Goal: Task Accomplishment & Management: Use online tool/utility

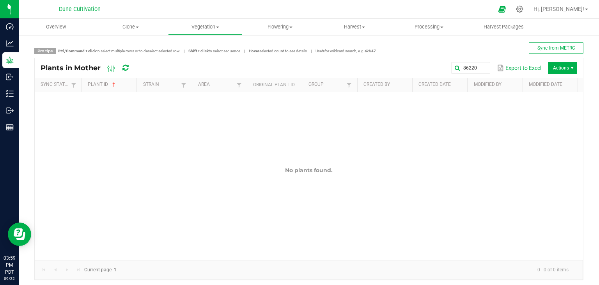
scroll to position [3, 0]
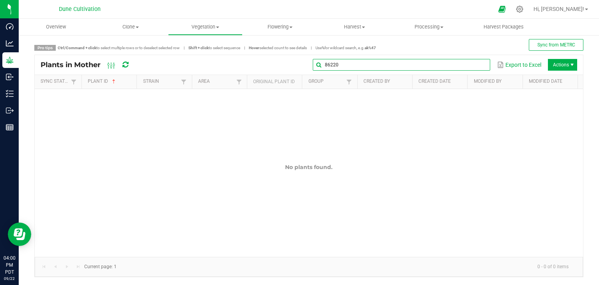
click at [479, 67] on global-search-input-ngx "86220" at bounding box center [402, 64] width 178 height 5
type input "8"
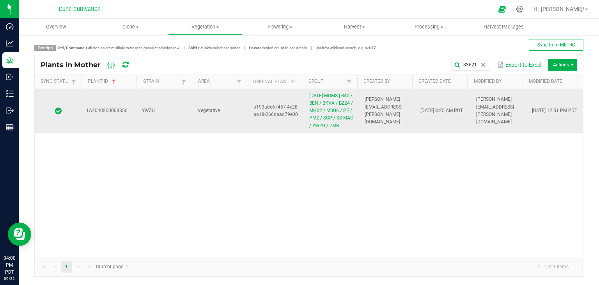
click at [158, 124] on td "YWZU" at bounding box center [165, 111] width 56 height 44
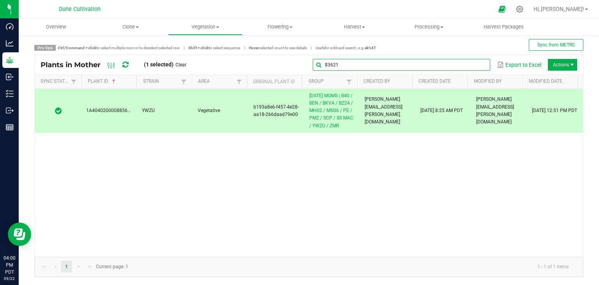
click at [479, 68] on input "83621" at bounding box center [402, 65] width 178 height 12
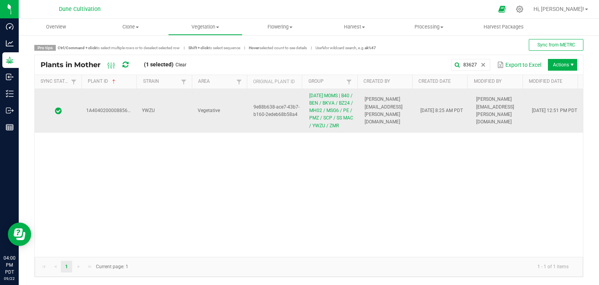
click at [176, 127] on td "YWZU" at bounding box center [165, 111] width 56 height 44
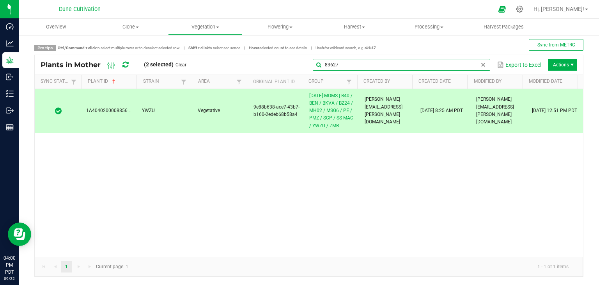
click at [478, 69] on input "83627" at bounding box center [402, 65] width 178 height 12
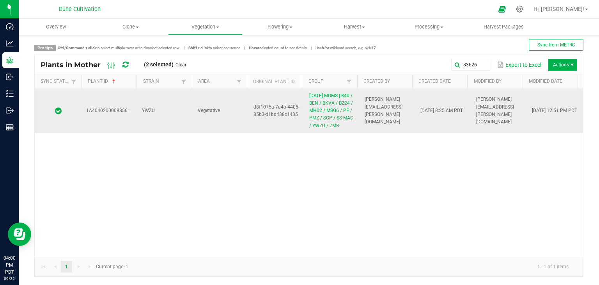
click at [188, 108] on td "YWZU" at bounding box center [165, 111] width 56 height 44
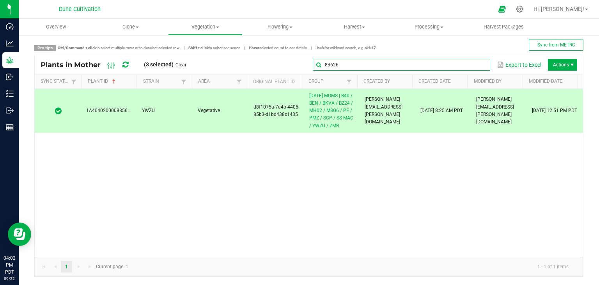
click at [476, 60] on input "83626" at bounding box center [402, 65] width 178 height 12
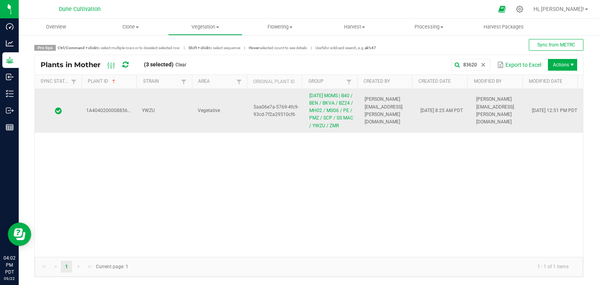
click at [163, 124] on td "YWZU" at bounding box center [165, 111] width 56 height 44
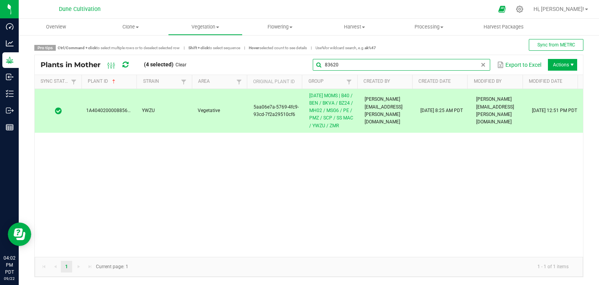
click at [471, 60] on input "83620" at bounding box center [402, 65] width 178 height 12
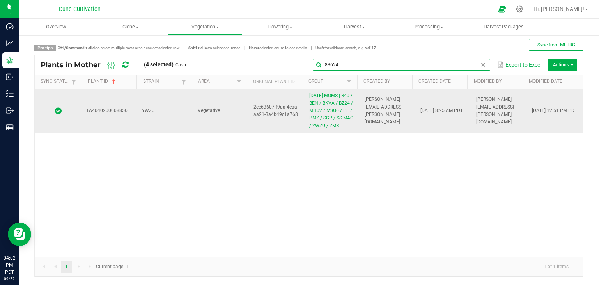
type input "83624"
click at [142, 102] on td "YWZU" at bounding box center [165, 111] width 56 height 44
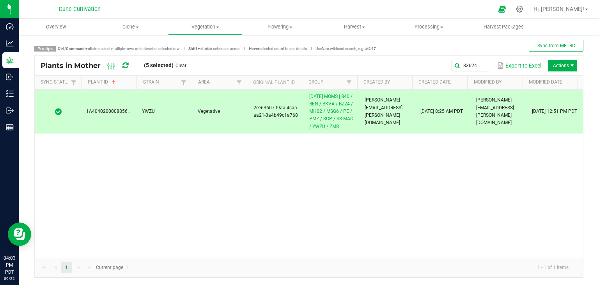
scroll to position [3, 0]
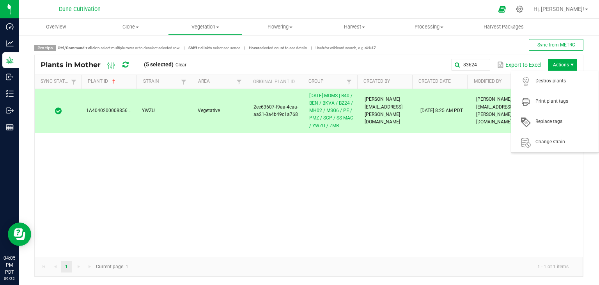
click at [551, 63] on span "Actions" at bounding box center [562, 65] width 29 height 12
click at [539, 87] on span "Destroy plants" at bounding box center [555, 81] width 78 height 16
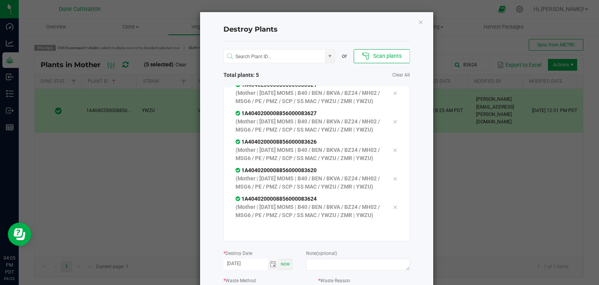
scroll to position [89, 0]
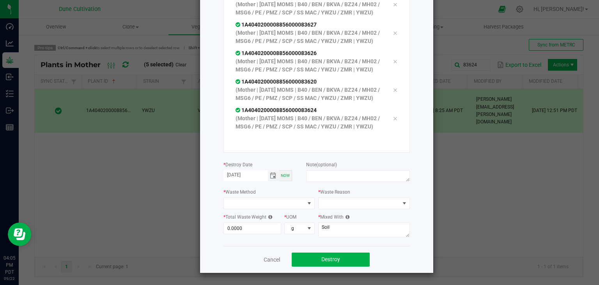
click at [270, 175] on span "Toggle calendar" at bounding box center [273, 176] width 6 height 6
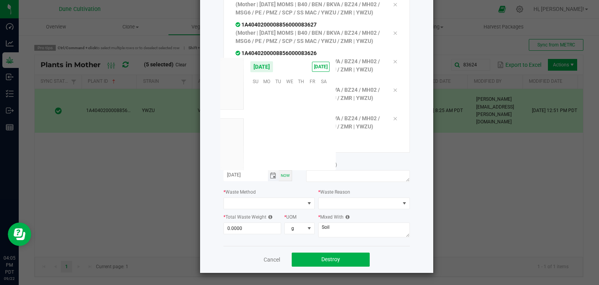
scroll to position [126596, 0]
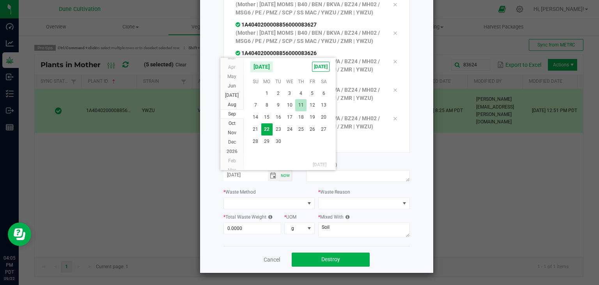
click at [305, 107] on span "11" at bounding box center [300, 105] width 11 height 12
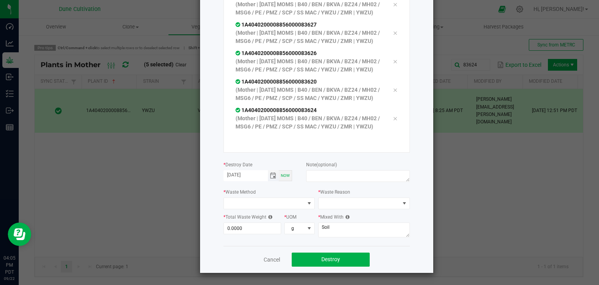
click at [270, 173] on span "Toggle calendar" at bounding box center [273, 176] width 6 height 6
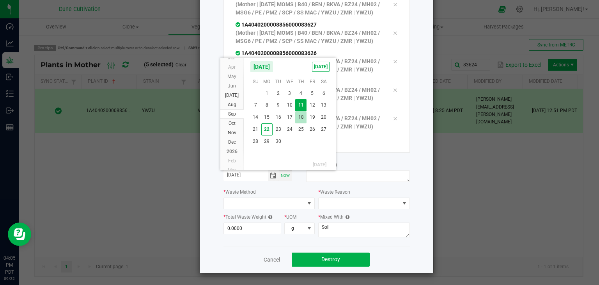
click at [299, 118] on span "18" at bounding box center [300, 117] width 11 height 12
type input "[DATE]"
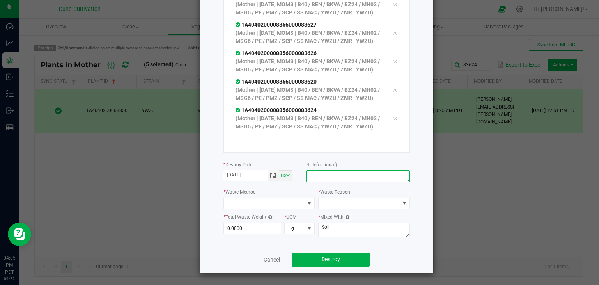
click at [313, 173] on textarea at bounding box center [357, 176] width 103 height 12
type textarea "unhealthy"
click at [282, 206] on span at bounding box center [264, 203] width 81 height 11
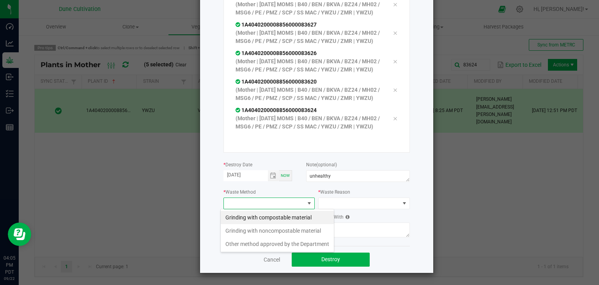
scroll to position [11, 92]
click at [271, 217] on li "Grinding with compostable material" at bounding box center [277, 217] width 113 height 13
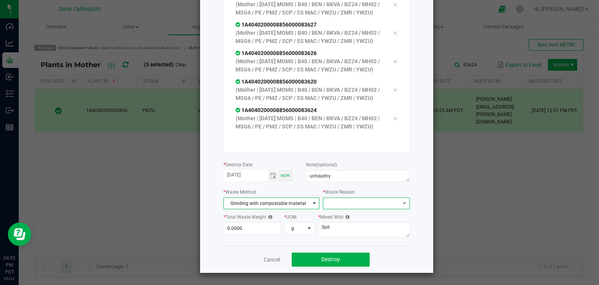
click at [376, 203] on span at bounding box center [362, 203] width 76 height 11
drag, startPoint x: 357, startPoint y: 219, endPoint x: 352, endPoint y: 214, distance: 6.9
click at [356, 217] on li "Pruning" at bounding box center [363, 217] width 88 height 13
click at [343, 224] on textarea "Soil" at bounding box center [364, 229] width 92 height 15
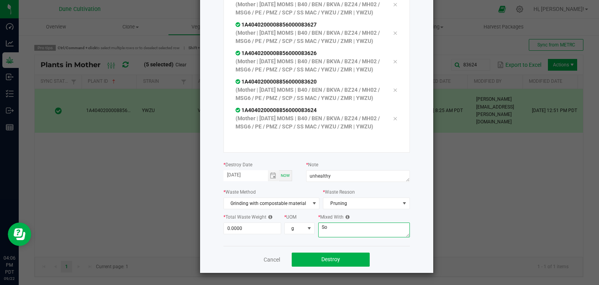
type textarea "S"
type textarea "wood chips"
type input "8"
type input "313.0000"
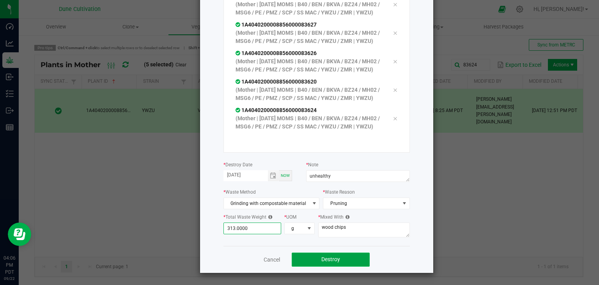
click at [328, 256] on span "Destroy" at bounding box center [331, 259] width 19 height 6
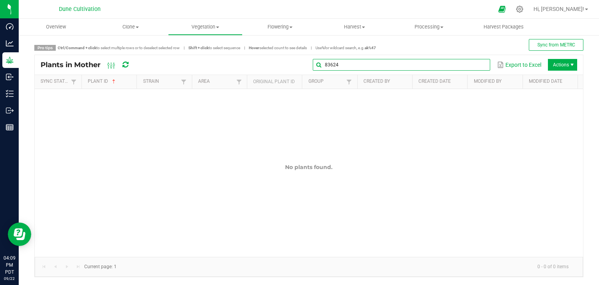
click at [479, 63] on global-search-input-ngx "83624" at bounding box center [402, 64] width 178 height 5
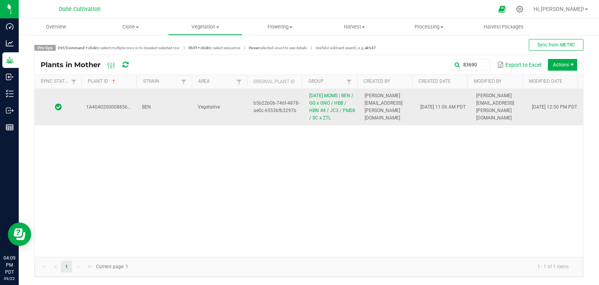
click at [139, 112] on td "BEN" at bounding box center [165, 107] width 56 height 36
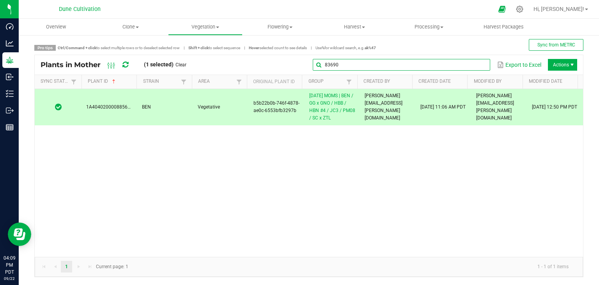
click at [474, 70] on input "83690" at bounding box center [402, 65] width 178 height 12
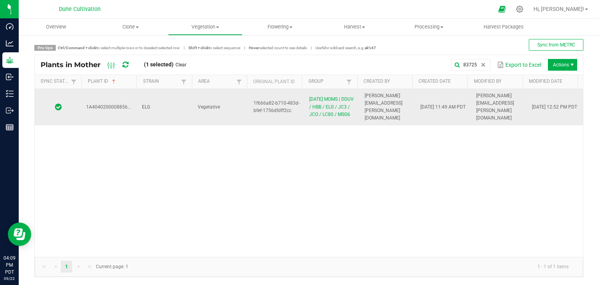
click at [193, 110] on td "Vegetative" at bounding box center [221, 107] width 56 height 36
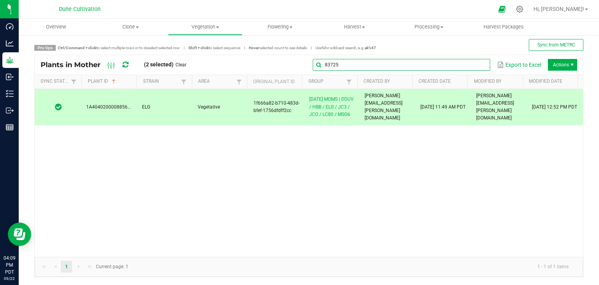
click at [471, 68] on input "83725" at bounding box center [402, 65] width 178 height 12
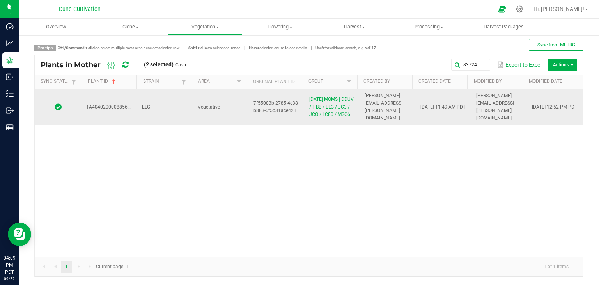
drag, startPoint x: 157, startPoint y: 121, endPoint x: 148, endPoint y: 119, distance: 9.0
click at [155, 121] on td "ELG" at bounding box center [165, 107] width 56 height 36
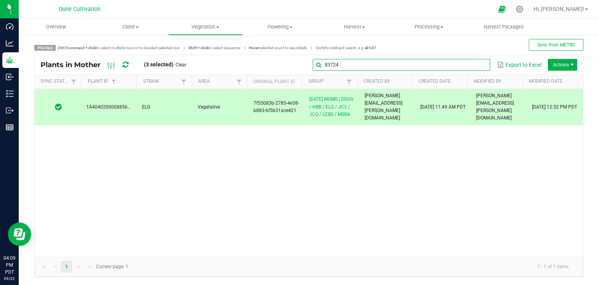
click at [479, 62] on global-search-input-ngx "83724" at bounding box center [402, 64] width 178 height 5
type input "8"
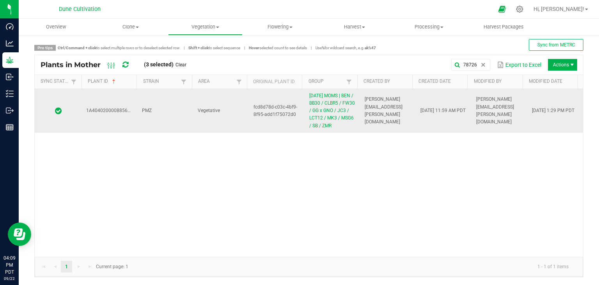
click at [231, 124] on td "Vegetative" at bounding box center [221, 111] width 56 height 44
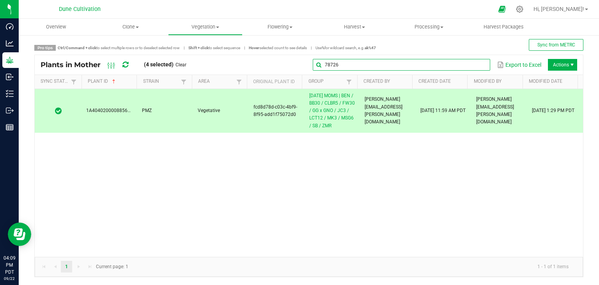
click at [475, 65] on global-search-input-ngx "78726" at bounding box center [402, 64] width 178 height 5
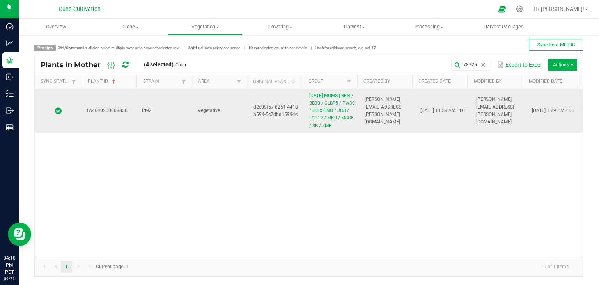
click at [180, 120] on td "PMZ" at bounding box center [165, 111] width 56 height 44
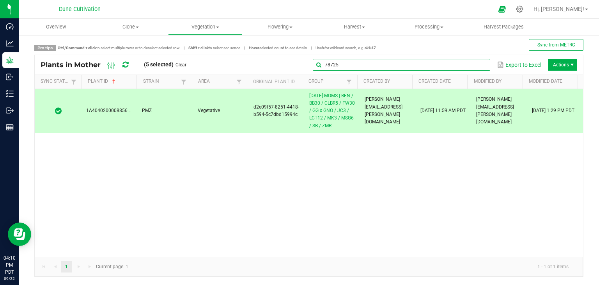
click at [471, 68] on input "78725" at bounding box center [402, 65] width 178 height 12
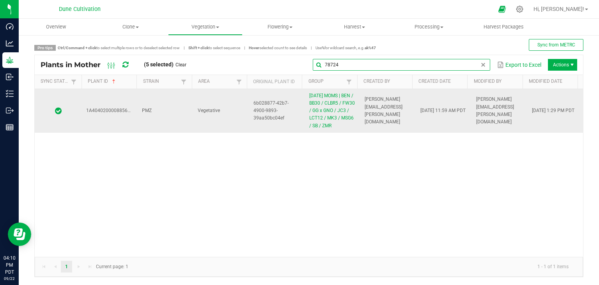
type input "78724"
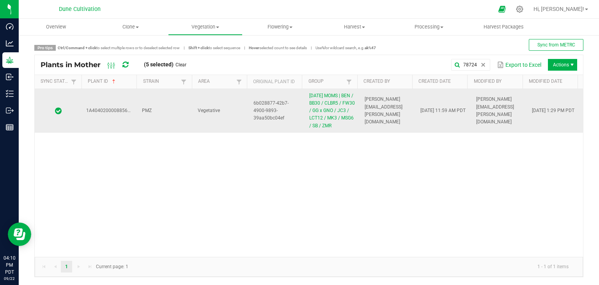
click at [200, 98] on td "Vegetative" at bounding box center [221, 111] width 56 height 44
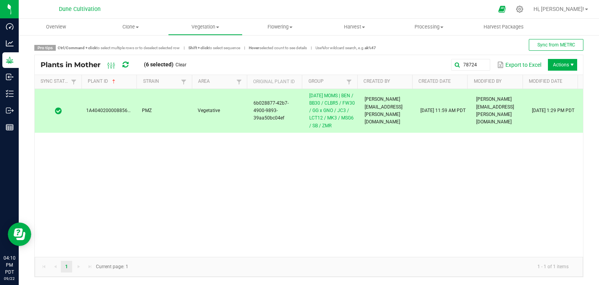
click at [569, 66] on span "Actions" at bounding box center [572, 65] width 6 height 6
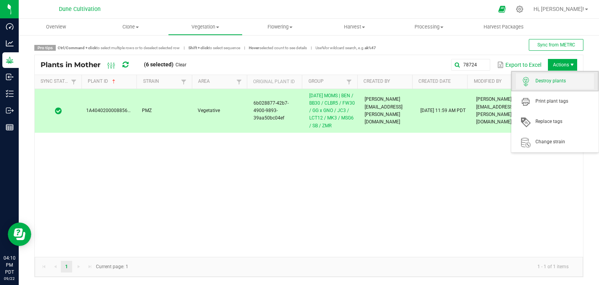
click at [564, 89] on span "Destroy plants" at bounding box center [555, 81] width 78 height 16
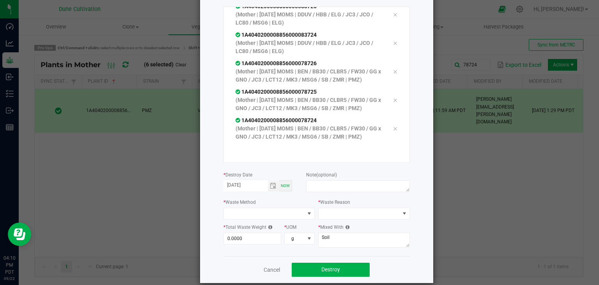
scroll to position [89, 0]
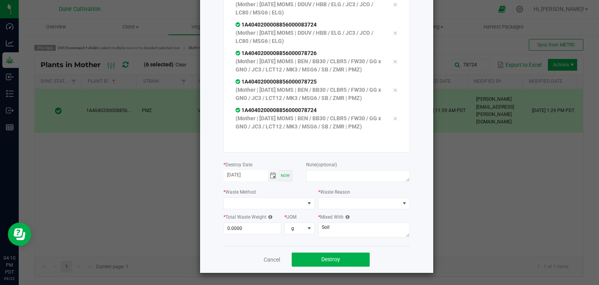
click at [272, 178] on span "Toggle calendar" at bounding box center [273, 176] width 6 height 6
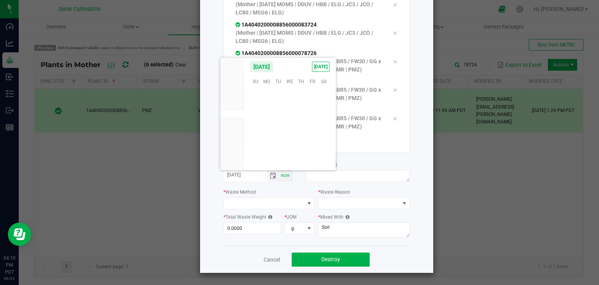
scroll to position [126596, 0]
click at [315, 117] on span "19" at bounding box center [312, 117] width 11 height 12
type input "[DATE]"
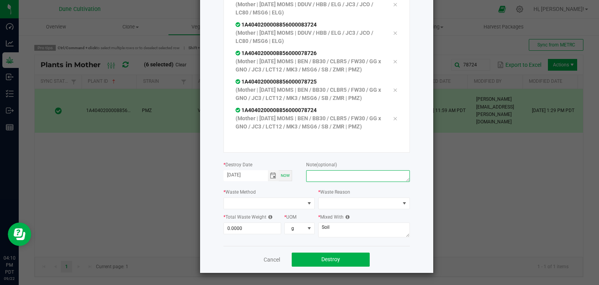
click at [306, 174] on textarea at bounding box center [357, 176] width 103 height 12
drag, startPoint x: 303, startPoint y: 181, endPoint x: 298, endPoint y: 182, distance: 4.7
click at [299, 181] on form "* Destroy Date [DATE] Now Note (optional)" at bounding box center [317, 172] width 187 height 24
click at [308, 171] on textarea at bounding box center [357, 176] width 103 height 12
type textarea "unhealthy"
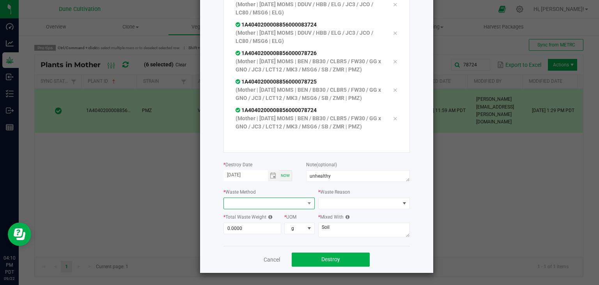
click at [271, 202] on span at bounding box center [264, 203] width 81 height 11
click at [287, 220] on li "Grinding with compostable material" at bounding box center [277, 217] width 113 height 13
click at [339, 203] on span at bounding box center [362, 203] width 76 height 11
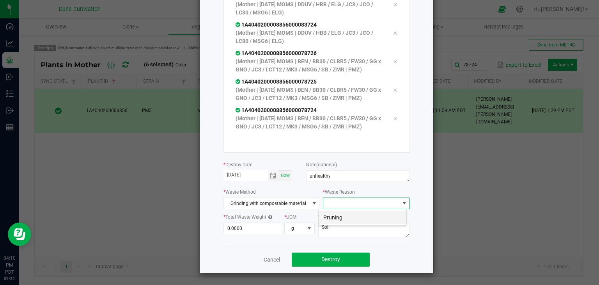
click at [340, 220] on li "Pruning" at bounding box center [363, 217] width 88 height 13
click at [254, 227] on input "0" at bounding box center [252, 228] width 57 height 11
type input "363.0000"
click at [329, 233] on textarea "Soil" at bounding box center [364, 229] width 92 height 15
type textarea "S"
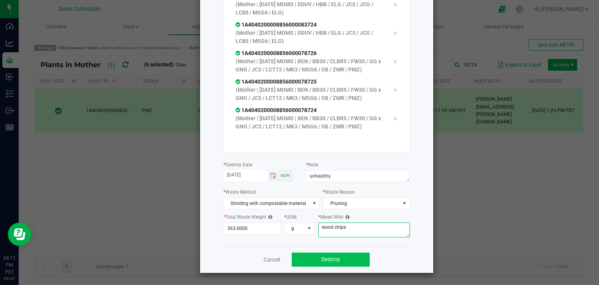
type textarea "wood chips"
click at [313, 259] on button "Destroy" at bounding box center [331, 260] width 78 height 14
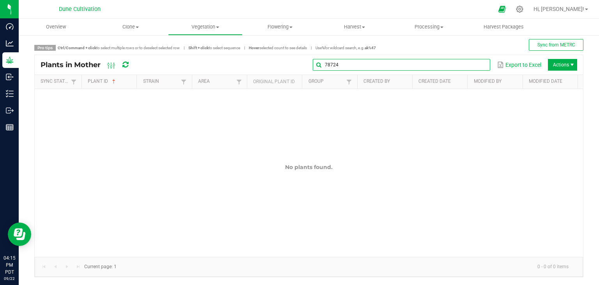
click at [472, 62] on input "78724" at bounding box center [402, 65] width 178 height 12
type input "7"
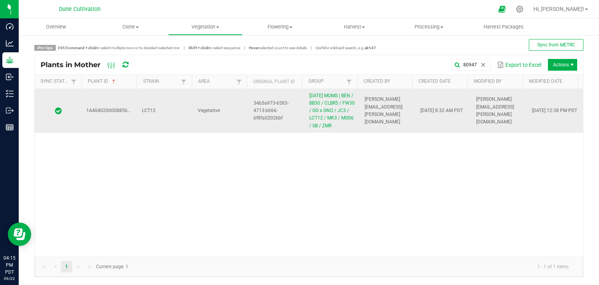
click at [176, 106] on td "LCT12" at bounding box center [165, 111] width 56 height 44
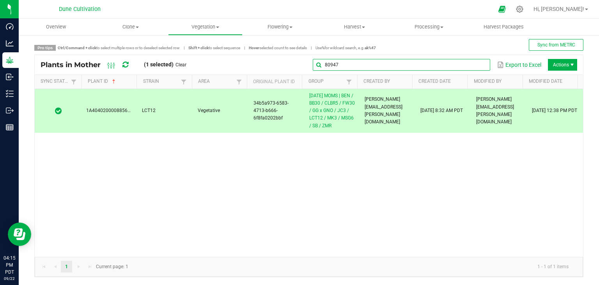
click at [475, 65] on global-search-input-ngx "80947" at bounding box center [402, 64] width 178 height 5
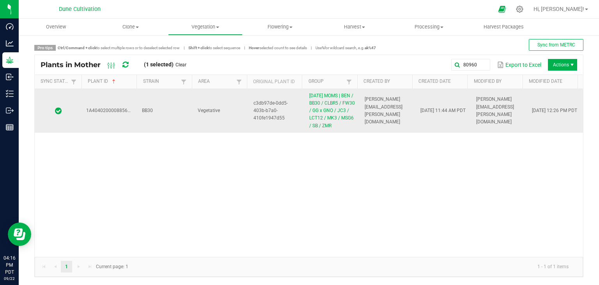
drag, startPoint x: 152, startPoint y: 105, endPoint x: 153, endPoint y: 99, distance: 5.9
click at [153, 102] on td "BB30" at bounding box center [165, 111] width 56 height 44
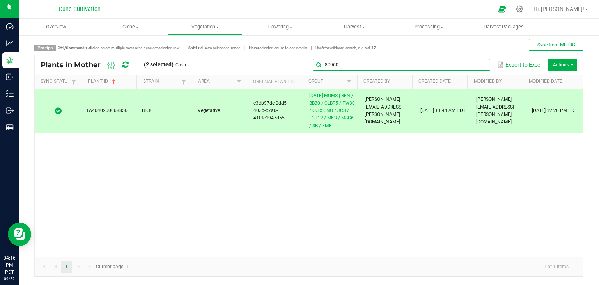
click at [477, 64] on global-search-input-ngx "80960" at bounding box center [402, 64] width 178 height 5
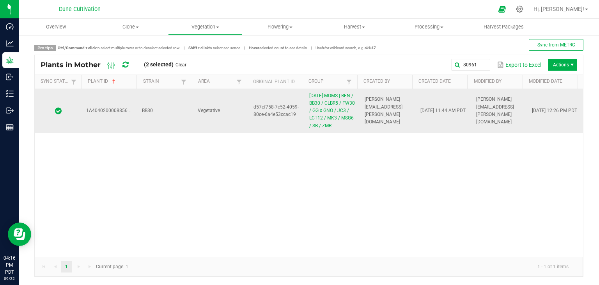
click at [169, 105] on td "BB30" at bounding box center [165, 111] width 56 height 44
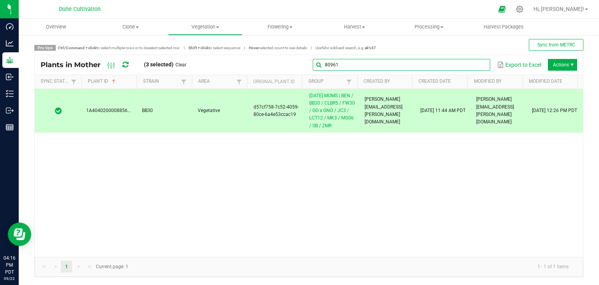
click at [469, 66] on input "80961" at bounding box center [402, 65] width 178 height 12
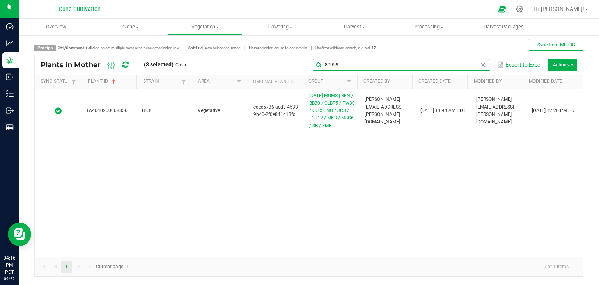
type input "80959"
click at [180, 137] on div "1A4040200008856000080959 BB30 Vegetative edee5736-acd3-4533-9b40-2f0e841d13fc […" at bounding box center [309, 173] width 549 height 168
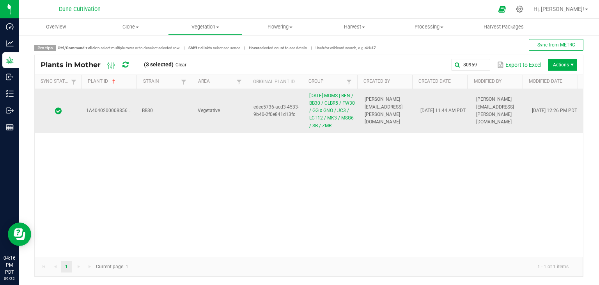
click at [178, 123] on td "BB30" at bounding box center [165, 111] width 56 height 44
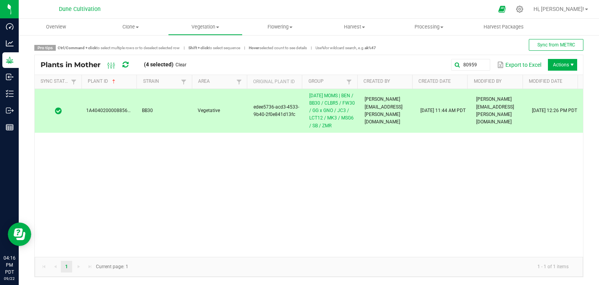
click at [555, 65] on span "Actions" at bounding box center [562, 65] width 29 height 12
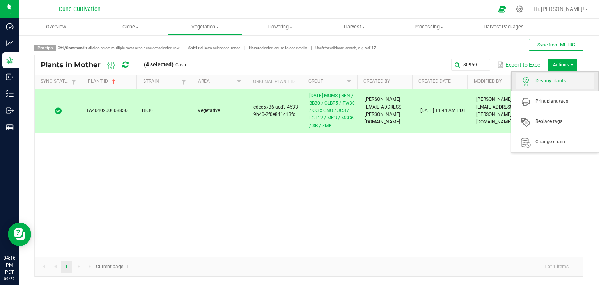
click at [549, 81] on span "Destroy plants" at bounding box center [565, 81] width 59 height 7
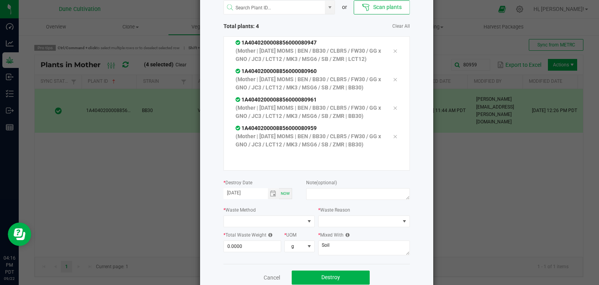
scroll to position [89, 0]
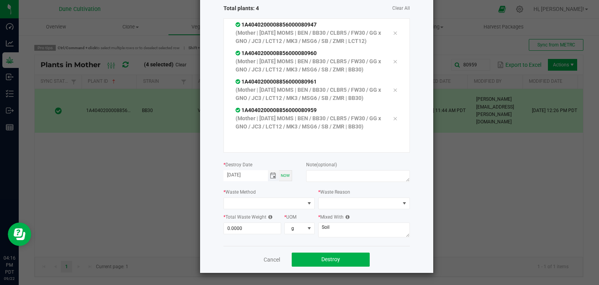
click at [270, 177] on span "Toggle calendar" at bounding box center [273, 176] width 6 height 6
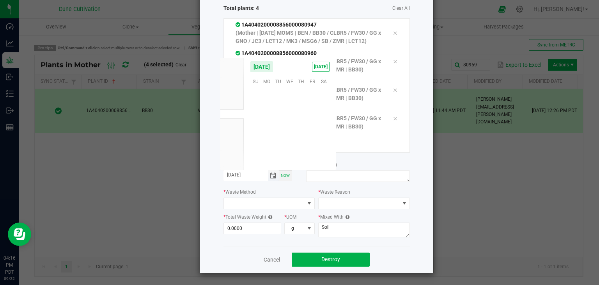
scroll to position [126596, 0]
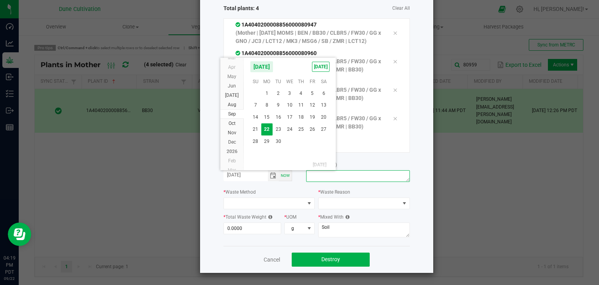
click at [315, 176] on textarea at bounding box center [357, 176] width 103 height 12
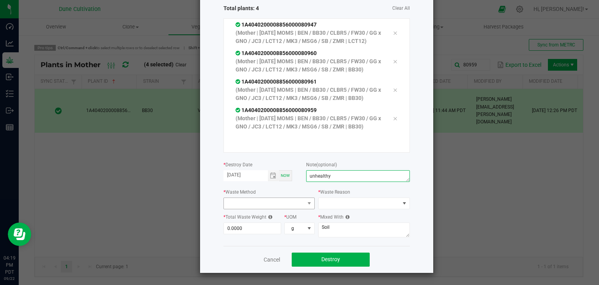
type textarea "unhealthy"
drag, startPoint x: 247, startPoint y: 206, endPoint x: 235, endPoint y: 205, distance: 11.4
click at [245, 206] on span at bounding box center [264, 203] width 81 height 11
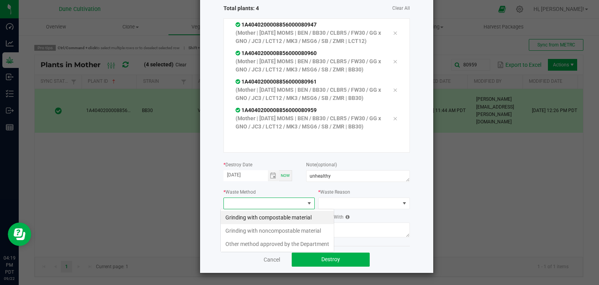
scroll to position [11, 92]
click at [258, 221] on li "Grinding with compostable material" at bounding box center [277, 217] width 113 height 13
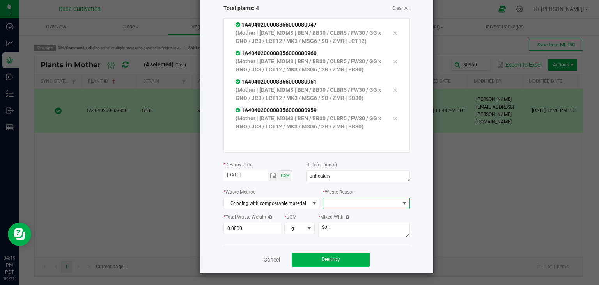
click at [340, 199] on span at bounding box center [362, 203] width 76 height 11
click at [341, 222] on li "Pruning" at bounding box center [363, 217] width 88 height 13
click at [235, 225] on input "0" at bounding box center [252, 228] width 57 height 11
type input "8"
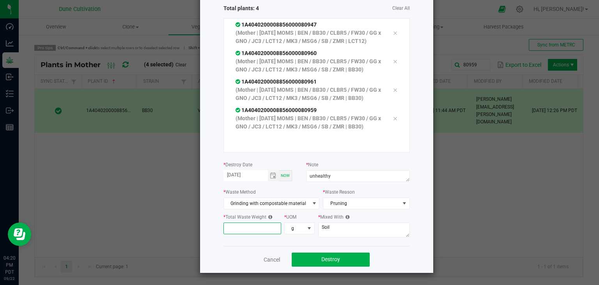
click at [377, 210] on div "or Scan plants Total plants: 4 Clear All 1A4040200008856000080947 (Mother | [DA…" at bounding box center [317, 110] width 187 height 271
click at [365, 203] on span "Pruning" at bounding box center [362, 203] width 76 height 11
click at [333, 216] on li "Pruning" at bounding box center [363, 217] width 88 height 13
click at [269, 230] on input at bounding box center [252, 228] width 57 height 11
type input "9"
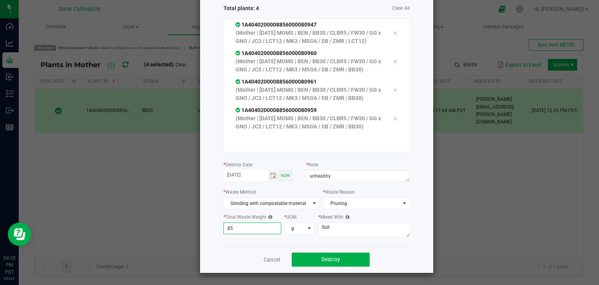
type input "8"
type input "319.0000"
drag, startPoint x: 352, startPoint y: 219, endPoint x: 356, endPoint y: 206, distance: 13.1
click at [354, 213] on div "* Mixed With Soil" at bounding box center [364, 226] width 92 height 27
type textarea "S"
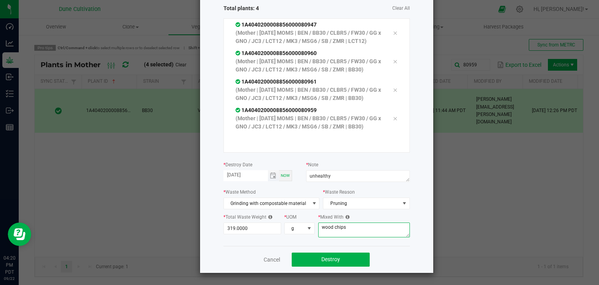
drag, startPoint x: 270, startPoint y: 174, endPoint x: 267, endPoint y: 171, distance: 4.4
click at [270, 173] on span "Toggle calendar" at bounding box center [273, 176] width 6 height 6
type textarea "wood chips"
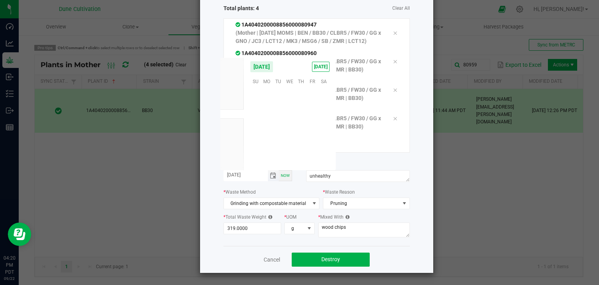
scroll to position [126596, 0]
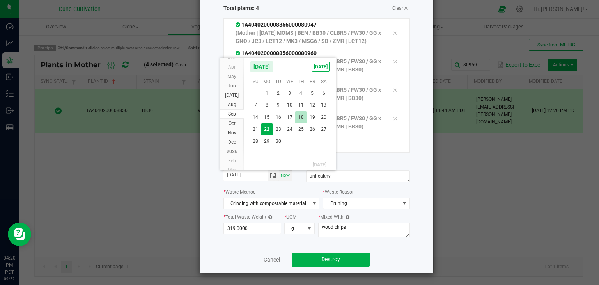
click at [304, 115] on span "18" at bounding box center [300, 117] width 11 height 12
type input "[DATE]"
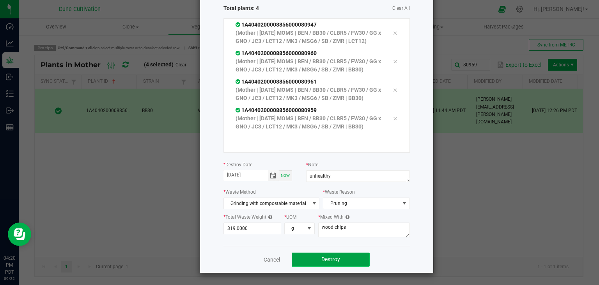
click at [303, 262] on button "Destroy" at bounding box center [331, 260] width 78 height 14
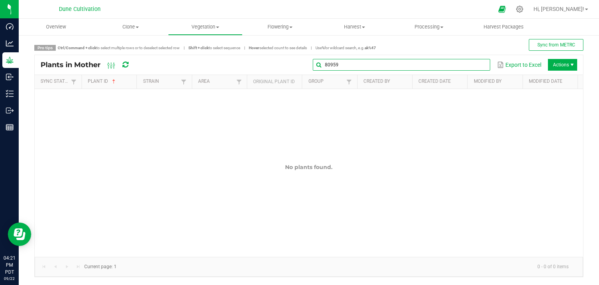
click at [471, 66] on input "80959" at bounding box center [402, 65] width 178 height 12
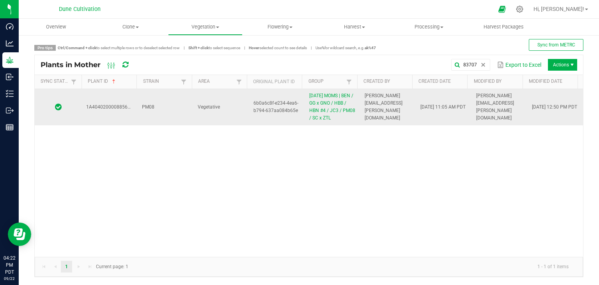
click at [177, 109] on td "PM08" at bounding box center [165, 107] width 56 height 36
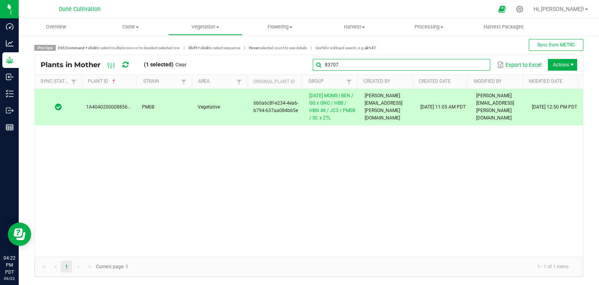
click at [475, 64] on global-search-input-ngx "83707" at bounding box center [402, 64] width 178 height 5
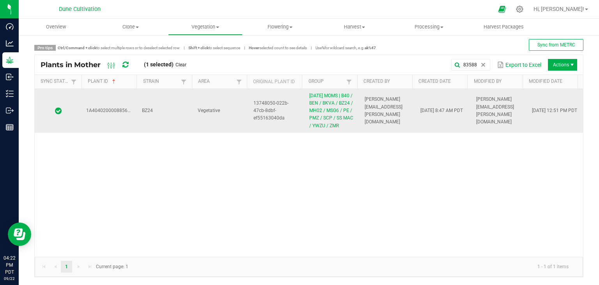
click at [155, 130] on td "BZ24" at bounding box center [165, 111] width 56 height 44
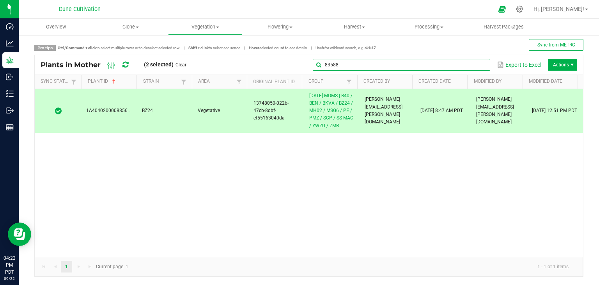
click at [471, 64] on input "83588" at bounding box center [402, 65] width 178 height 12
type input "8"
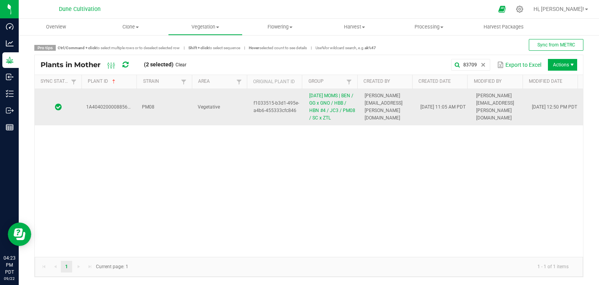
click at [234, 114] on td "Vegetative" at bounding box center [221, 107] width 56 height 36
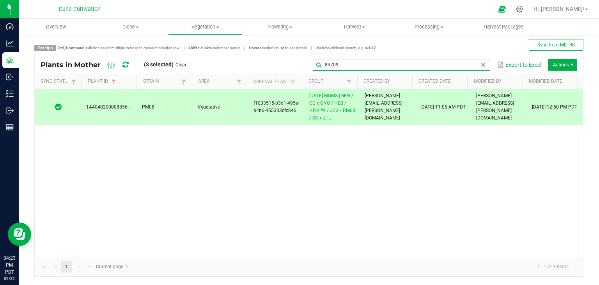
drag, startPoint x: 474, startPoint y: 66, endPoint x: 470, endPoint y: 64, distance: 4.0
click at [473, 66] on global-search-input-ngx "83709" at bounding box center [402, 64] width 178 height 5
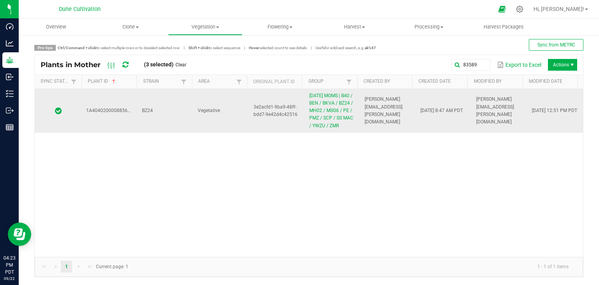
click at [235, 127] on td "Vegetative" at bounding box center [221, 111] width 56 height 44
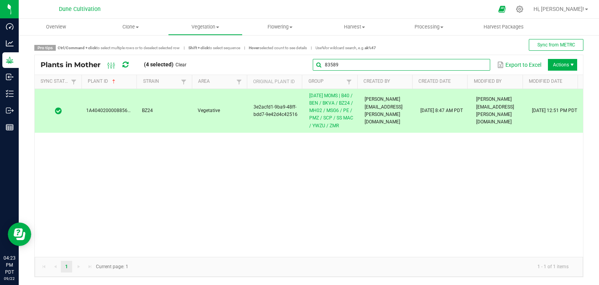
click at [472, 64] on input "83589" at bounding box center [402, 65] width 178 height 12
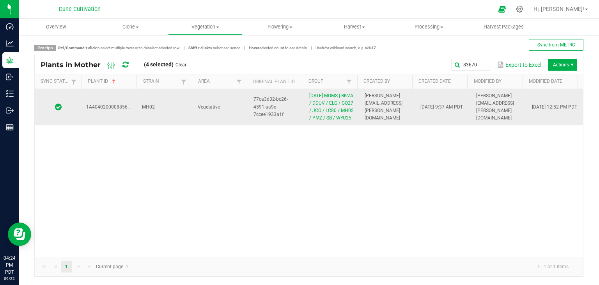
drag, startPoint x: 152, startPoint y: 115, endPoint x: 144, endPoint y: 111, distance: 9.3
click at [150, 115] on td "MH02" at bounding box center [165, 107] width 56 height 36
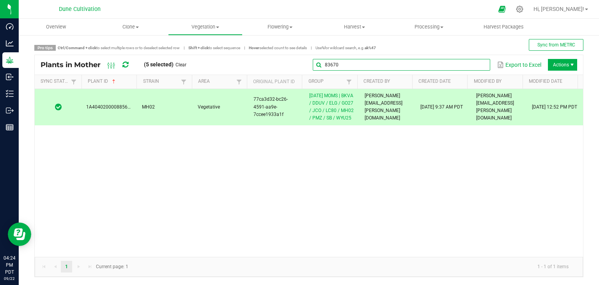
click at [475, 64] on global-search-input-ngx "83670" at bounding box center [402, 64] width 178 height 5
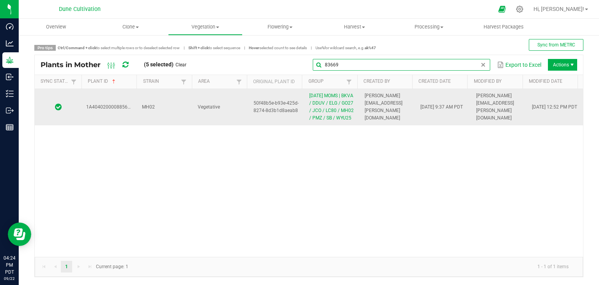
type input "83669"
click at [176, 101] on td "MH02" at bounding box center [165, 107] width 56 height 36
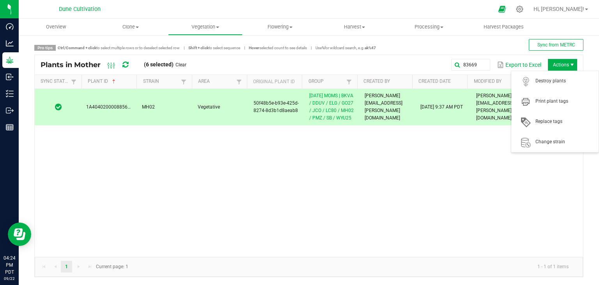
click at [556, 64] on span "Actions" at bounding box center [562, 65] width 29 height 12
click at [544, 80] on span "Destroy plants" at bounding box center [565, 81] width 59 height 7
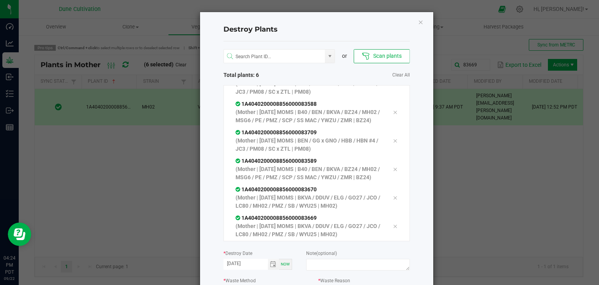
scroll to position [51, 0]
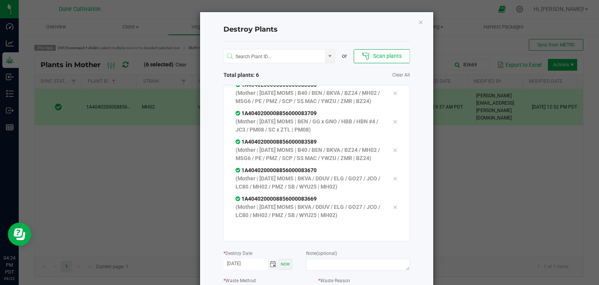
click at [272, 263] on span "Toggle calendar" at bounding box center [273, 264] width 6 height 6
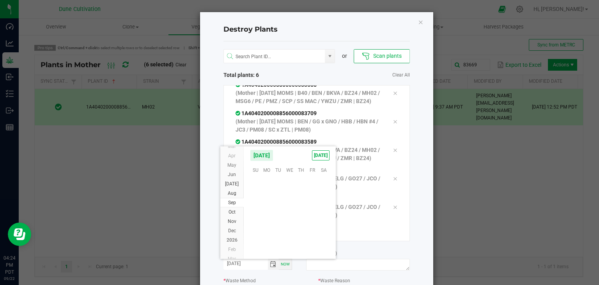
scroll to position [126596, 0]
click at [286, 210] on span "17" at bounding box center [289, 206] width 11 height 12
type input "[DATE]"
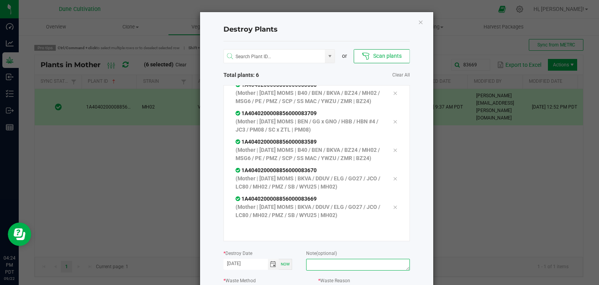
click at [326, 262] on textarea at bounding box center [357, 265] width 103 height 12
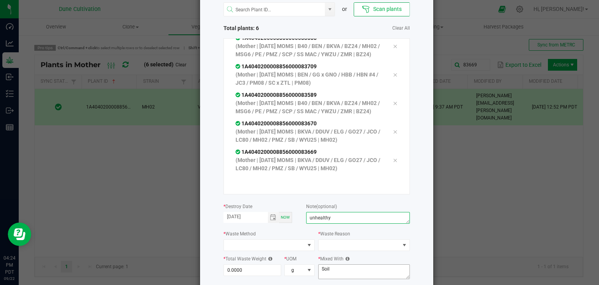
scroll to position [89, 0]
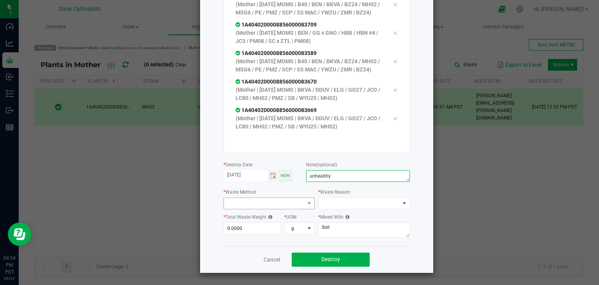
type textarea "unhealthy"
click at [290, 199] on span at bounding box center [264, 203] width 81 height 11
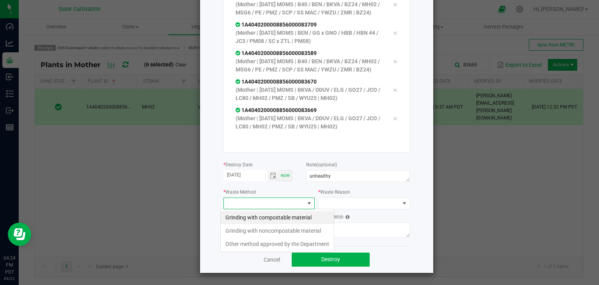
scroll to position [11, 92]
click at [272, 216] on li "Grinding with compostable material" at bounding box center [277, 217] width 113 height 13
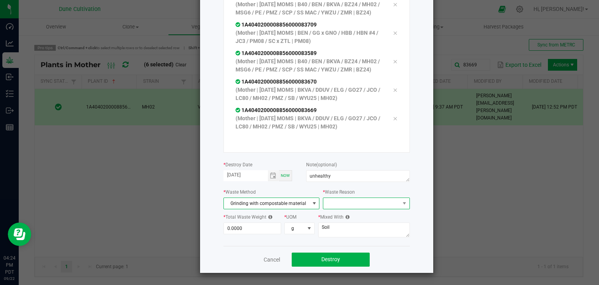
click at [343, 203] on span at bounding box center [362, 203] width 76 height 11
click at [338, 217] on li "Pruning" at bounding box center [363, 217] width 88 height 13
click at [244, 233] on input "0" at bounding box center [252, 228] width 57 height 11
type input "9"
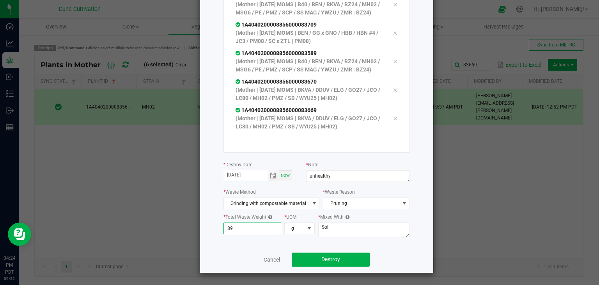
type input "8"
type input "4"
type input "1"
type input "3"
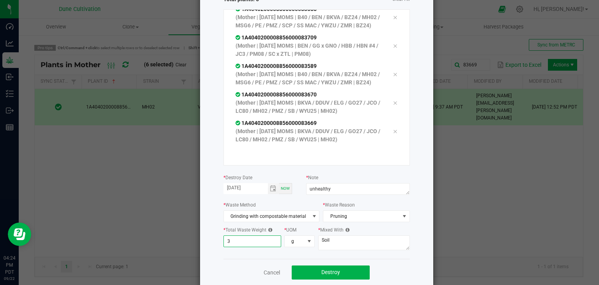
scroll to position [89, 0]
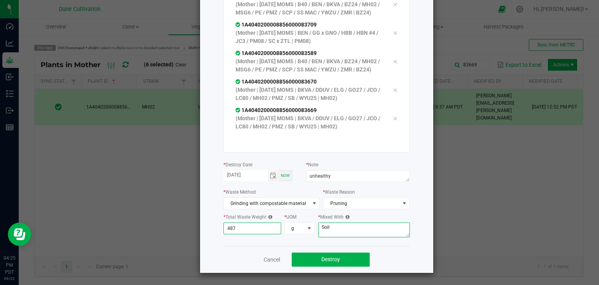
type input "487.0000"
click at [331, 226] on textarea "Soil" at bounding box center [364, 229] width 92 height 15
type textarea "S"
type textarea "wood chips"
click at [348, 256] on button "Destroy" at bounding box center [331, 260] width 78 height 14
